Goal: Information Seeking & Learning: Learn about a topic

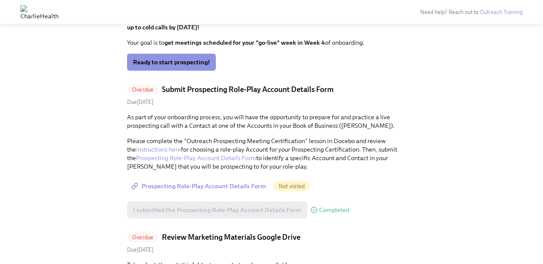
scroll to position [347, 0]
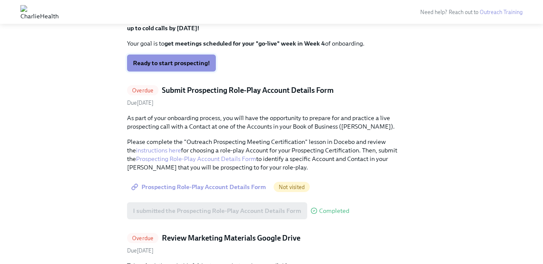
click at [202, 65] on span "Ready to start prospecting!" at bounding box center [171, 63] width 77 height 9
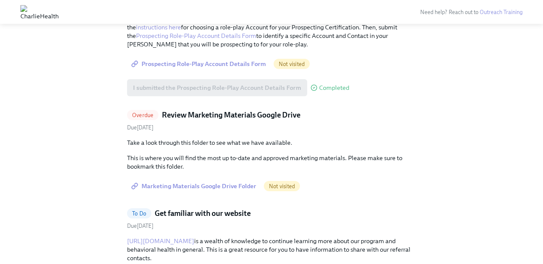
scroll to position [471, 0]
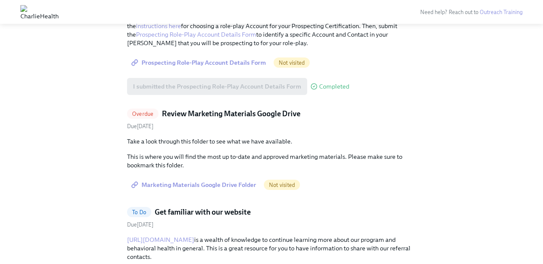
click at [241, 184] on span "Marketing Materials Google Drive Folder" at bounding box center [194, 184] width 123 height 9
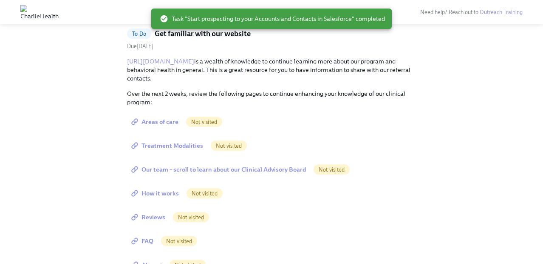
scroll to position [475, 0]
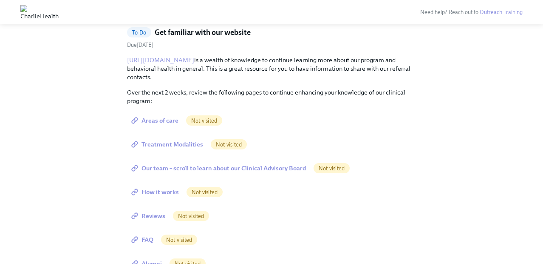
click at [170, 122] on span "Areas of care" at bounding box center [156, 120] width 46 height 9
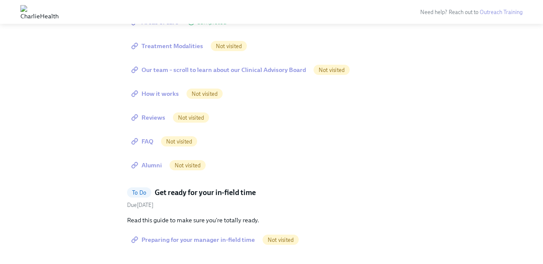
scroll to position [376, 0]
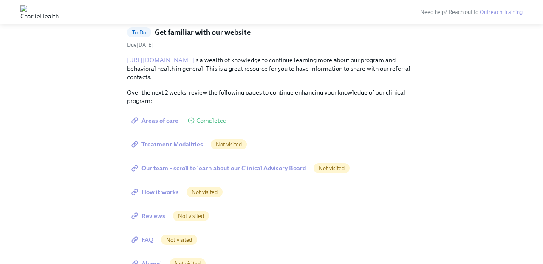
click at [181, 145] on span "Treatment Modalities" at bounding box center [168, 144] width 70 height 9
click at [199, 166] on span "Our team – scroll to learn about our Clinical Advisory Board" at bounding box center [219, 168] width 173 height 9
click at [154, 190] on span "How it works" at bounding box center [156, 192] width 46 height 9
click at [155, 215] on span "Reviews" at bounding box center [149, 215] width 32 height 9
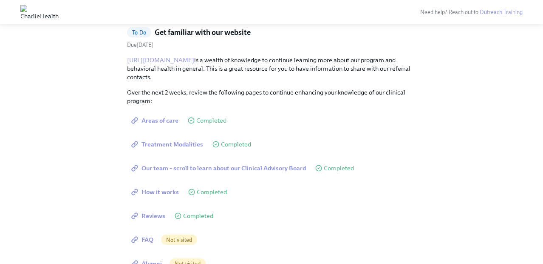
click at [144, 239] on span "FAQ" at bounding box center [143, 239] width 20 height 9
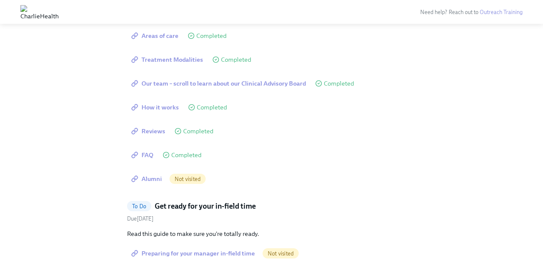
scroll to position [516, 0]
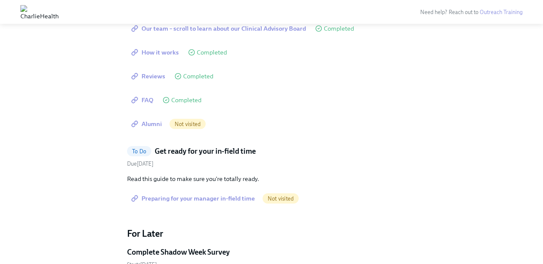
click at [154, 123] on span "Alumni" at bounding box center [147, 123] width 29 height 9
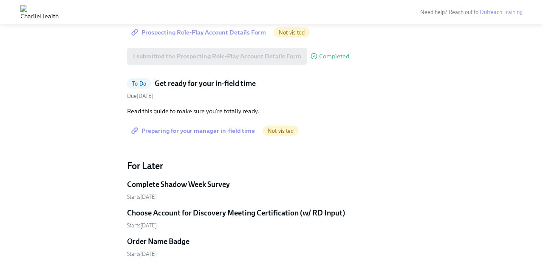
scroll to position [324, 0]
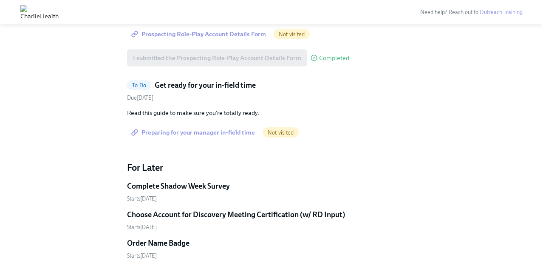
click at [236, 132] on span "Preparing for your manager in-field time" at bounding box center [194, 132] width 122 height 9
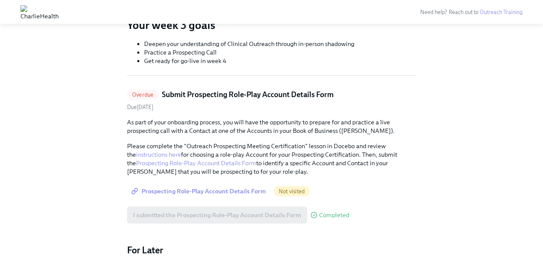
scroll to position [168, 0]
click at [221, 192] on span "Prospecting Role-Play Account Details Form" at bounding box center [199, 190] width 133 height 9
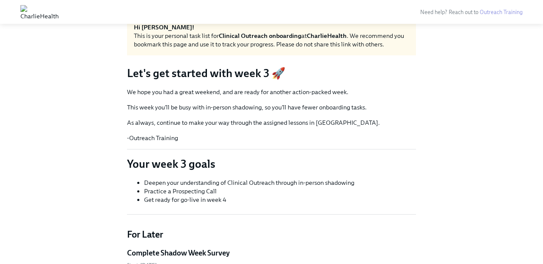
scroll to position [0, 0]
